Goal: Task Accomplishment & Management: Use online tool/utility

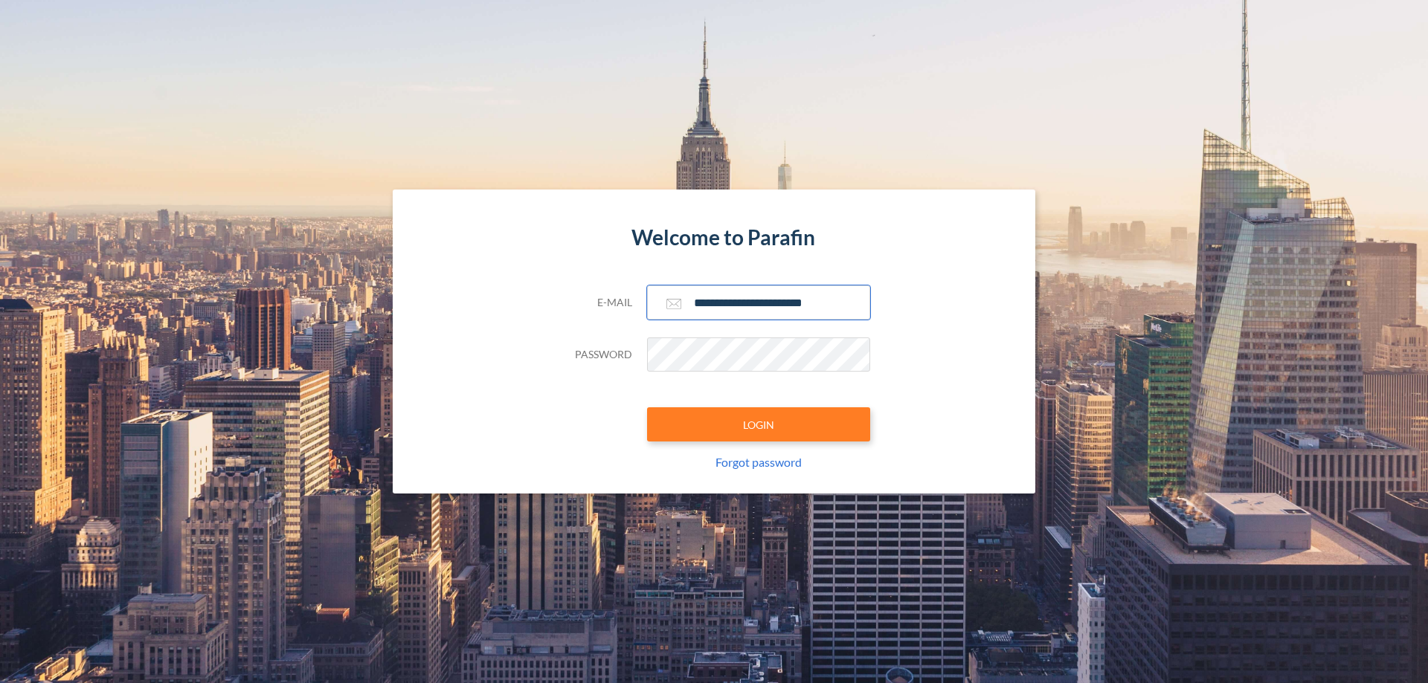
type input "**********"
click at [759, 425] on button "LOGIN" at bounding box center [758, 425] width 223 height 34
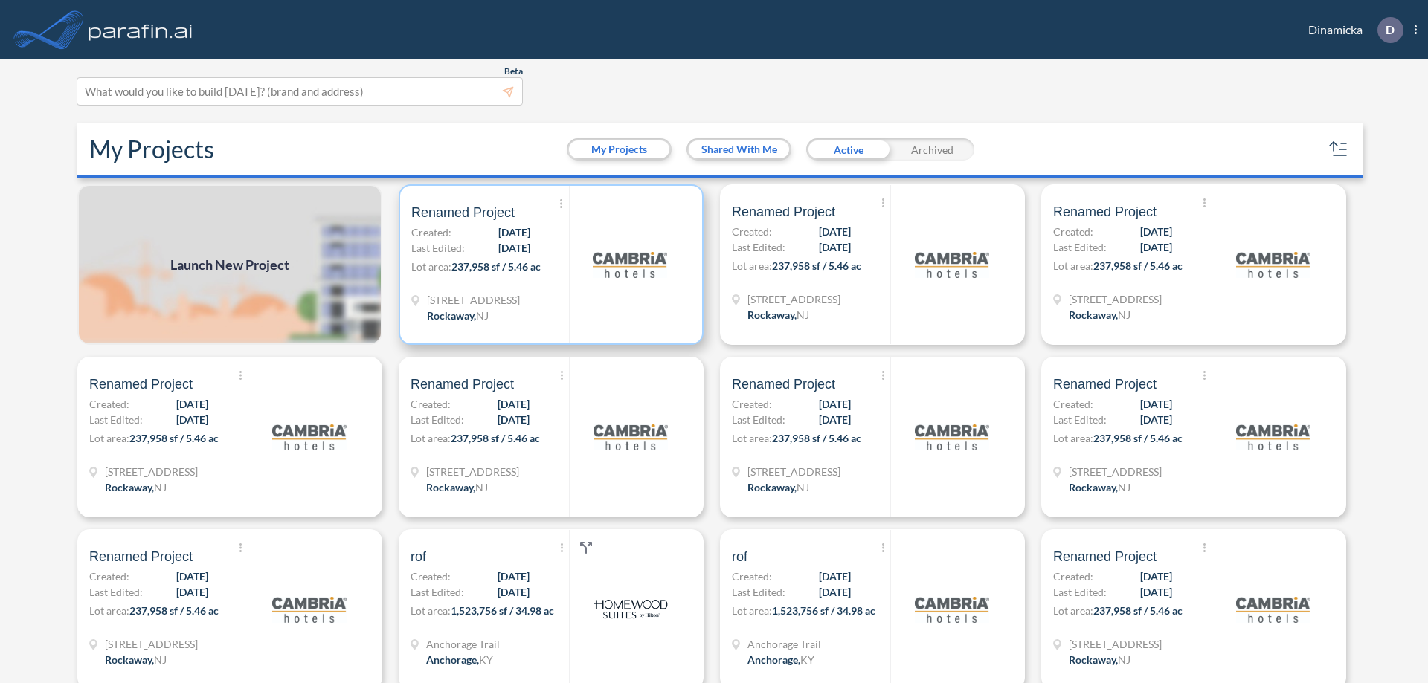
scroll to position [4, 0]
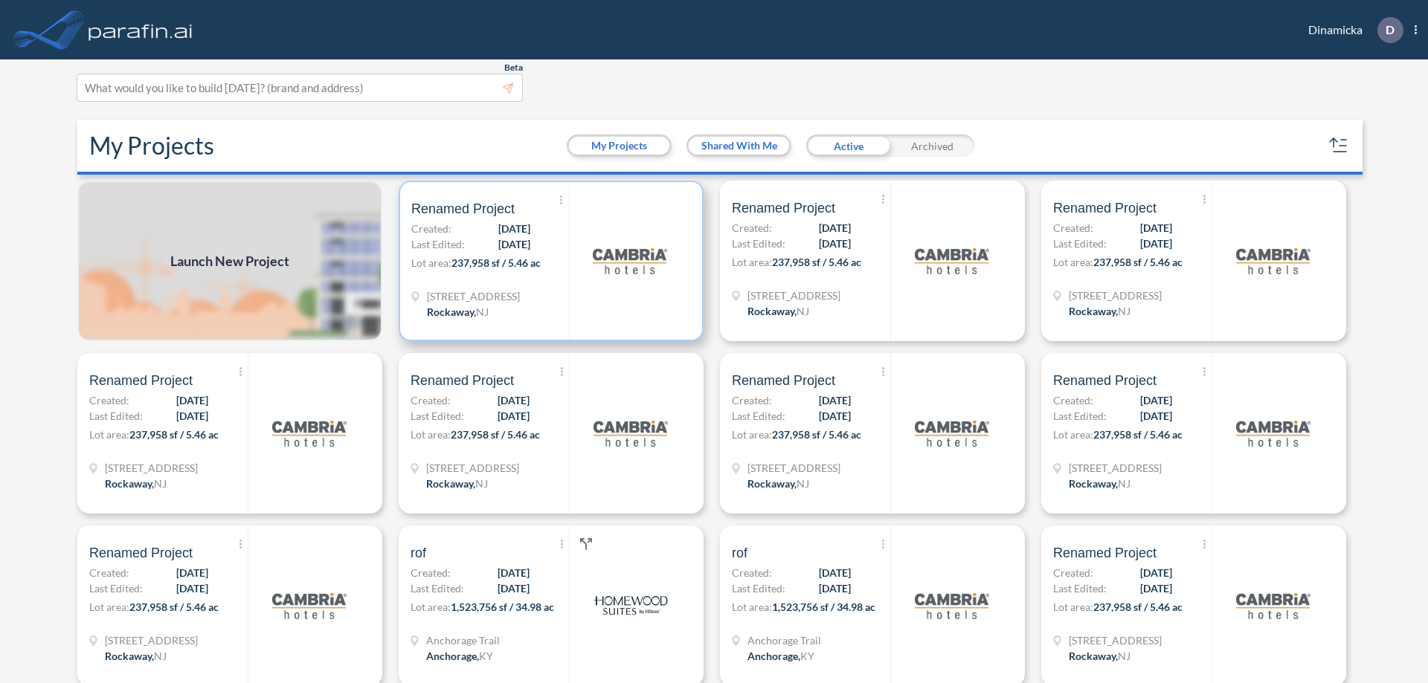
click at [548, 261] on p "Lot area: 237,958 sf / 5.46 ac" at bounding box center [490, 266] width 158 height 22
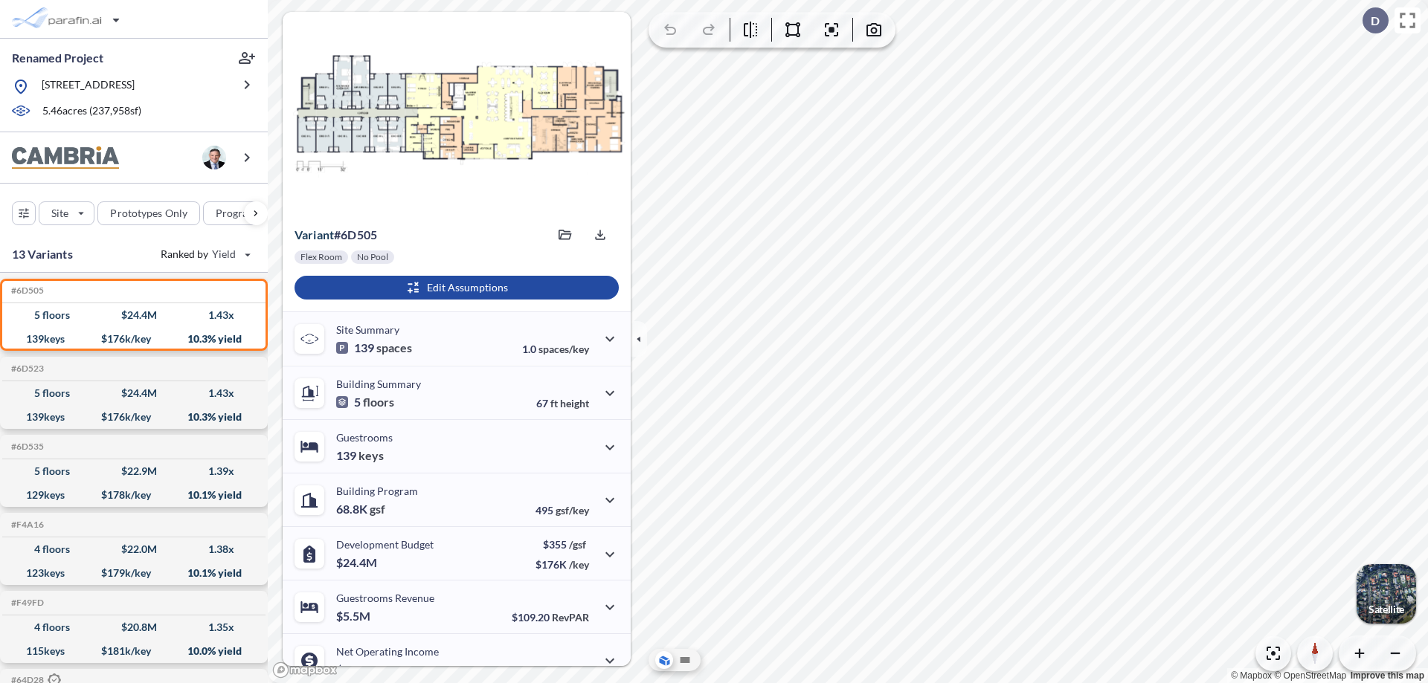
scroll to position [75, 0]
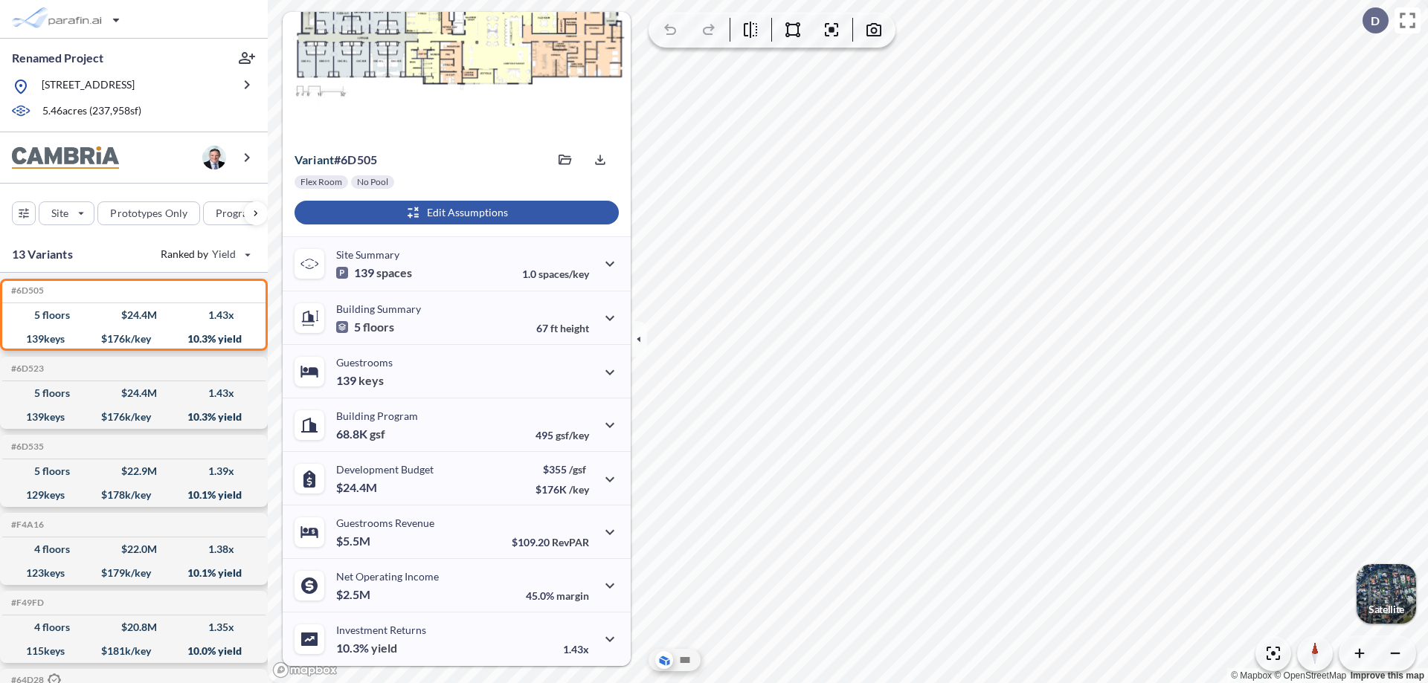
click at [454, 213] on div "button" at bounding box center [456, 213] width 324 height 24
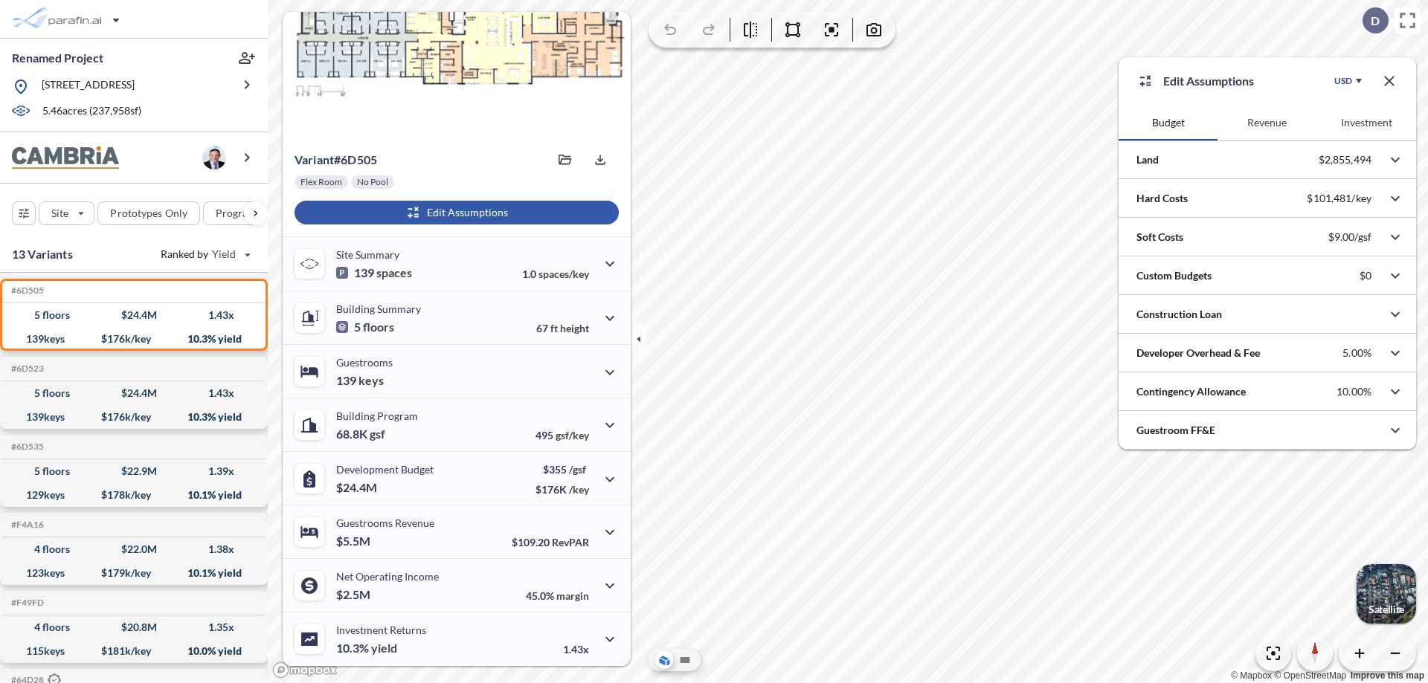
click at [1266, 123] on button "Revenue" at bounding box center [1266, 123] width 99 height 36
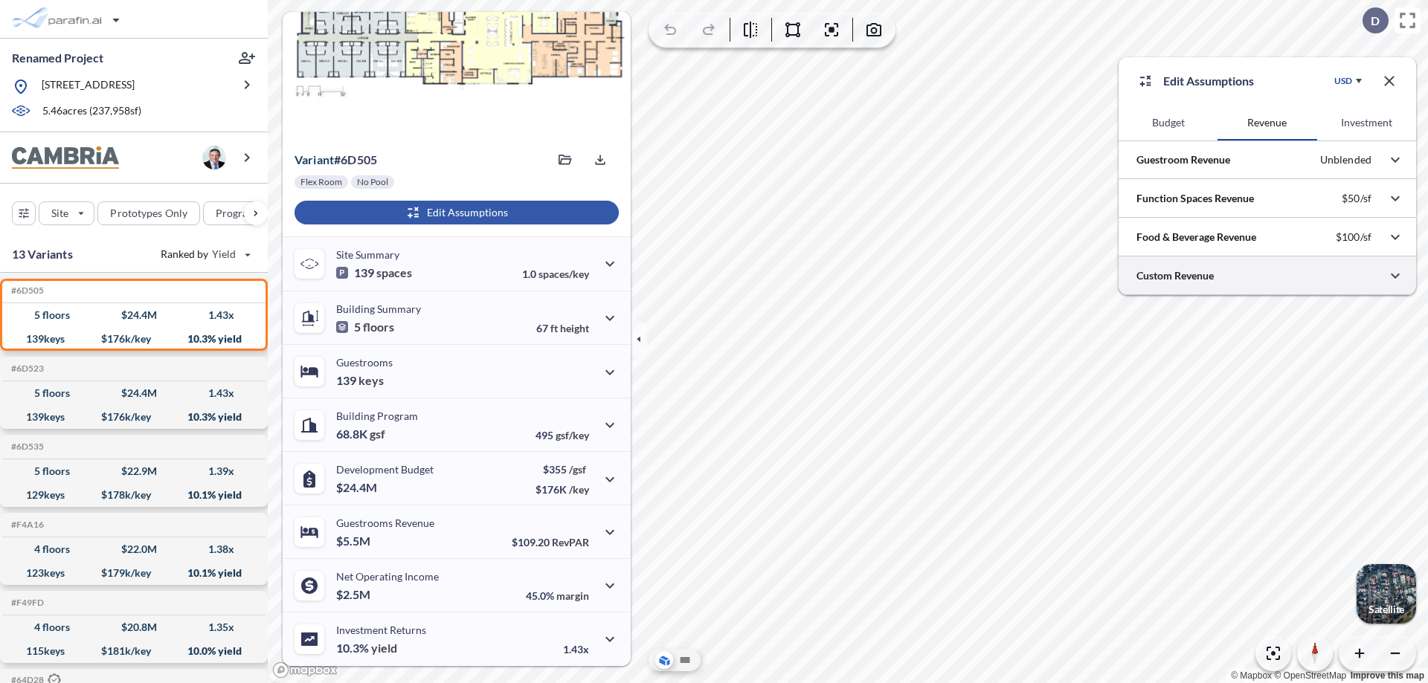
click at [1267, 276] on div at bounding box center [1266, 276] width 297 height 38
